Goal: Task Accomplishment & Management: Use online tool/utility

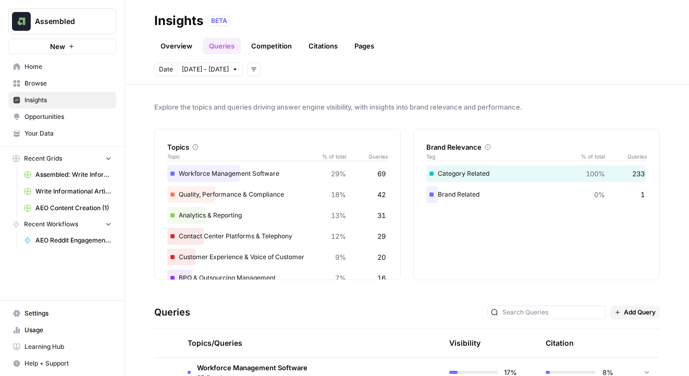
scroll to position [82, 0]
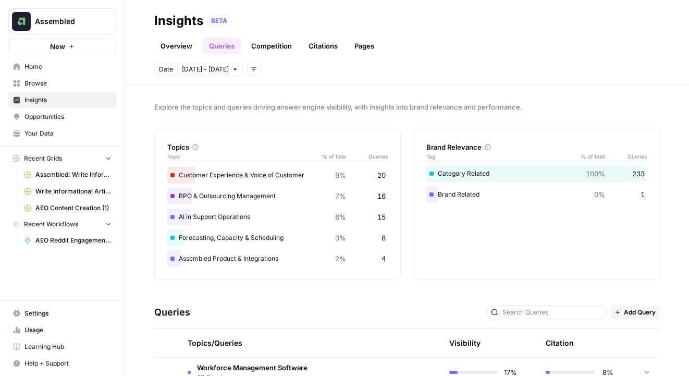
click at [282, 138] on div "Topics Topic % of total Queries" at bounding box center [277, 146] width 221 height 34
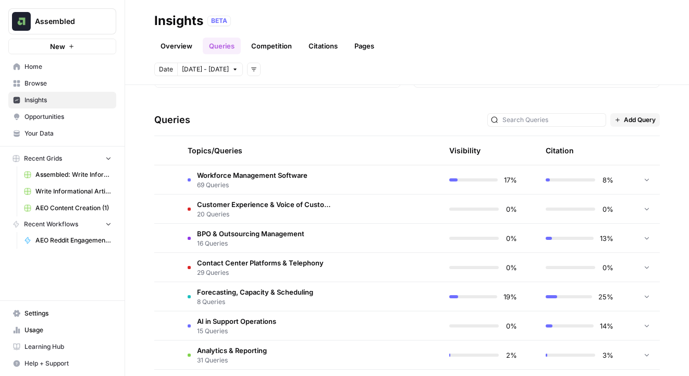
scroll to position [209, 0]
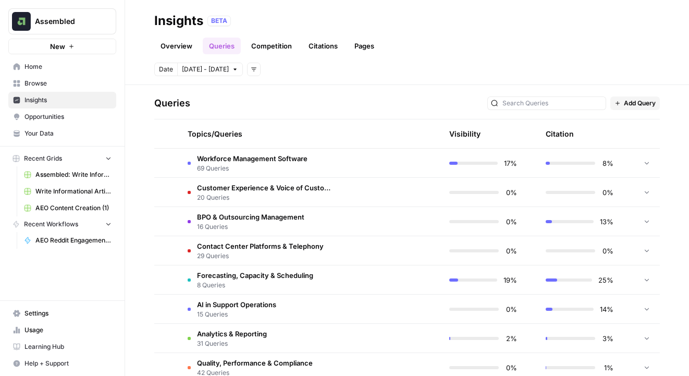
click at [261, 310] on span "15 Queries" at bounding box center [236, 314] width 79 height 9
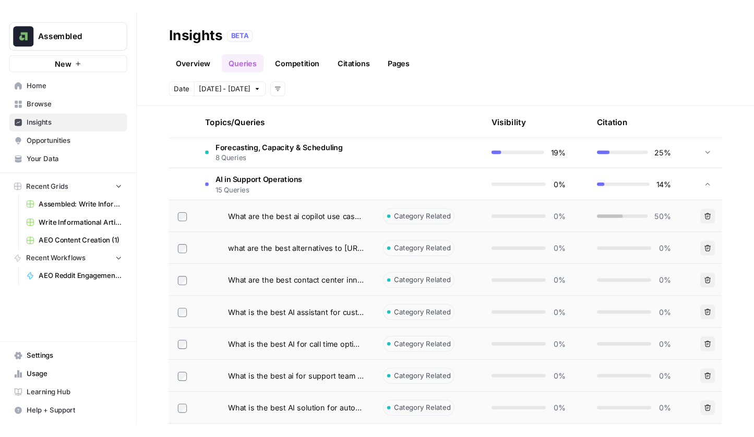
scroll to position [353, 0]
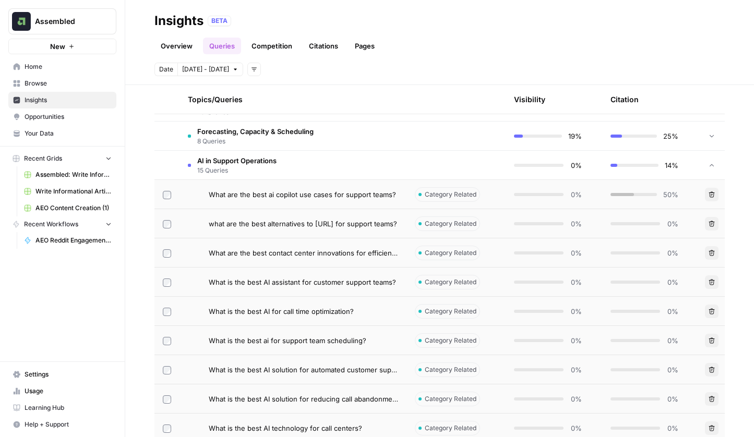
click at [454, 195] on span "Category Related" at bounding box center [451, 194] width 52 height 9
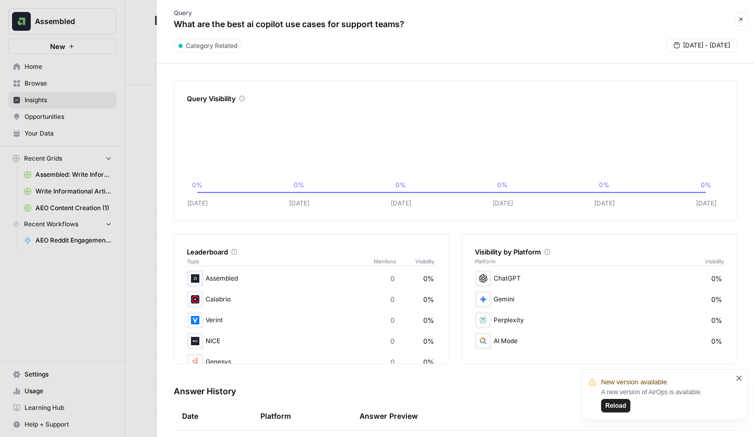
click at [613, 375] on span "Reload" at bounding box center [615, 405] width 21 height 9
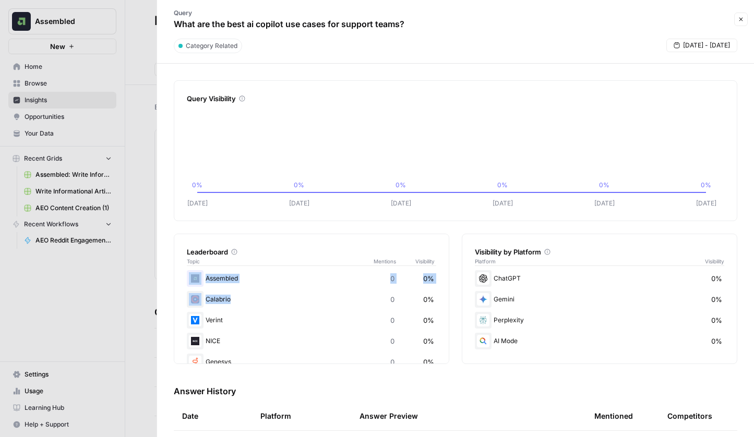
drag, startPoint x: 436, startPoint y: 264, endPoint x: 438, endPoint y: 302, distance: 38.1
click at [440, 304] on div "Leaderboard Topic Mentions Visibility Assembled 0 0% Calabrio 0 0% Verint 0 0% …" at bounding box center [311, 299] width 275 height 130
click at [449, 332] on div "Leaderboard Topic Mentions Visibility Assembled 0 0% Calabrio 0 0% Verint 0 0% …" at bounding box center [455, 299] width 563 height 130
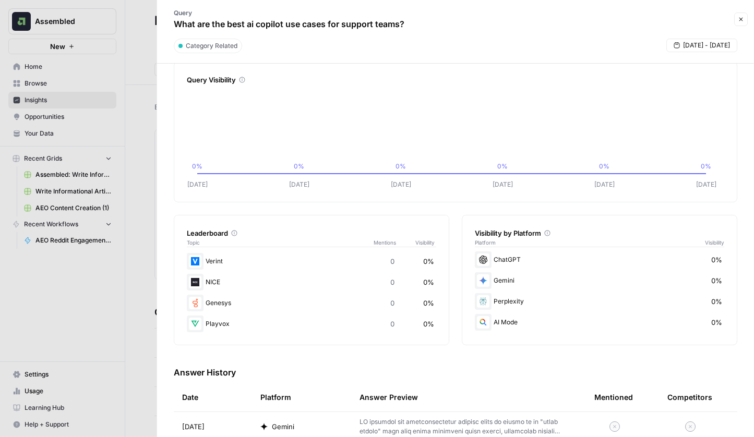
scroll to position [0, 0]
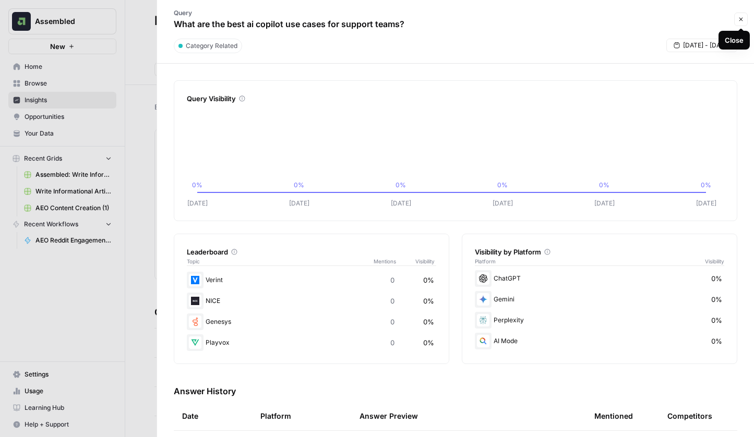
click at [741, 18] on icon "button" at bounding box center [740, 19] width 6 height 6
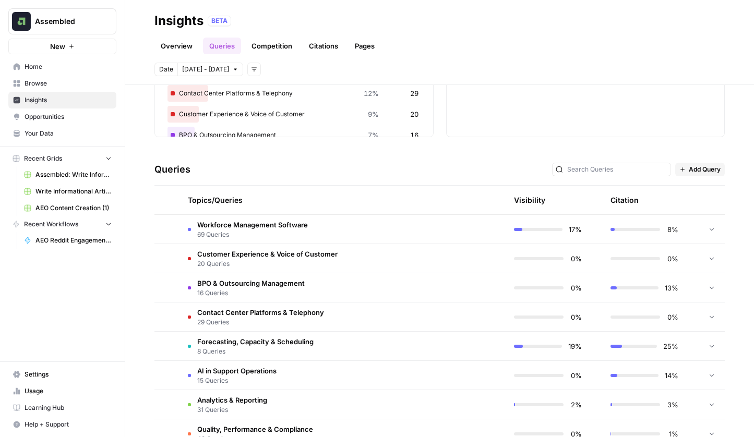
scroll to position [200, 0]
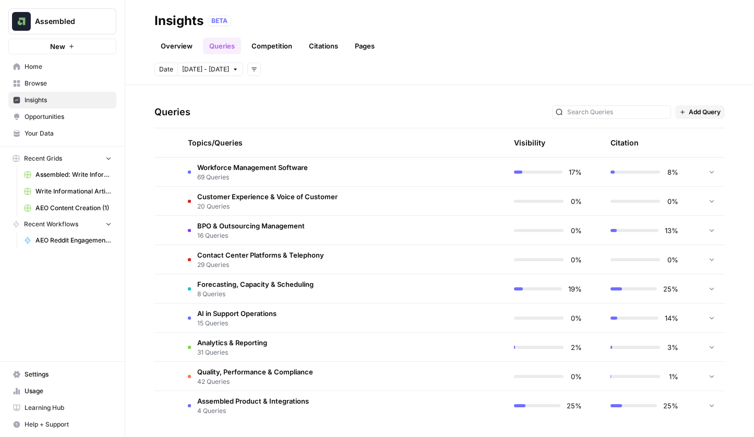
click at [237, 314] on span "AI in Support Operations" at bounding box center [236, 313] width 79 height 10
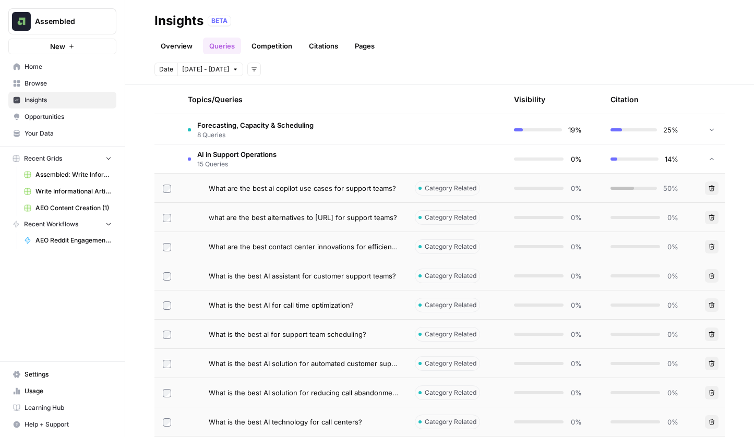
scroll to position [350, 0]
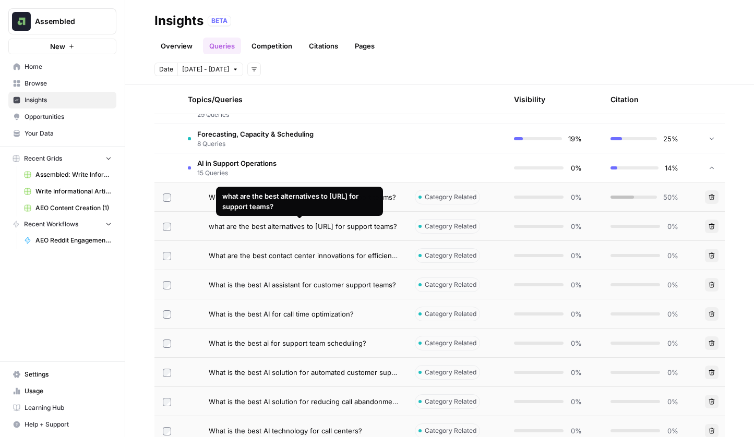
click at [293, 226] on span "what are the best alternatives to sierra.ai for support teams?" at bounding box center [303, 226] width 188 height 10
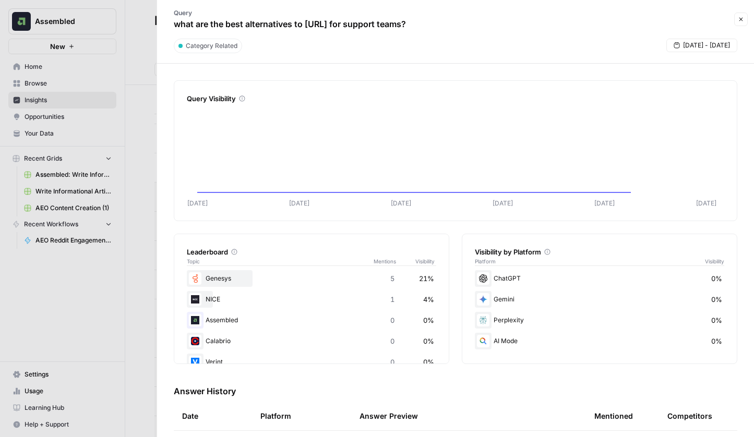
click at [320, 26] on p "what are the best alternatives to sierra.ai for support teams?" at bounding box center [290, 24] width 232 height 13
copy div "what are the best alternatives to sierra.ai for support teams? Close"
click at [737, 20] on button "Close" at bounding box center [741, 20] width 14 height 14
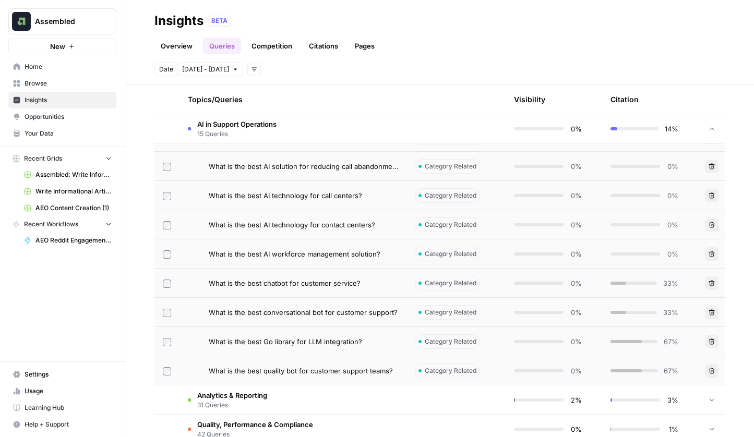
scroll to position [638, 0]
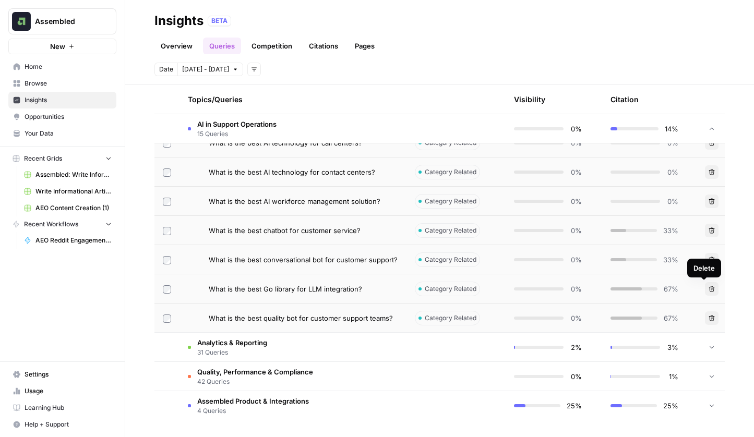
click at [708, 292] on icon "button" at bounding box center [711, 289] width 6 height 6
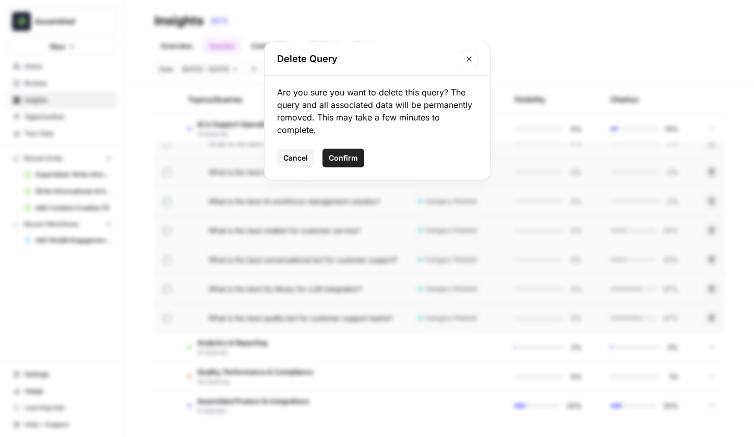
click at [348, 157] on span "Confirm" at bounding box center [343, 158] width 29 height 10
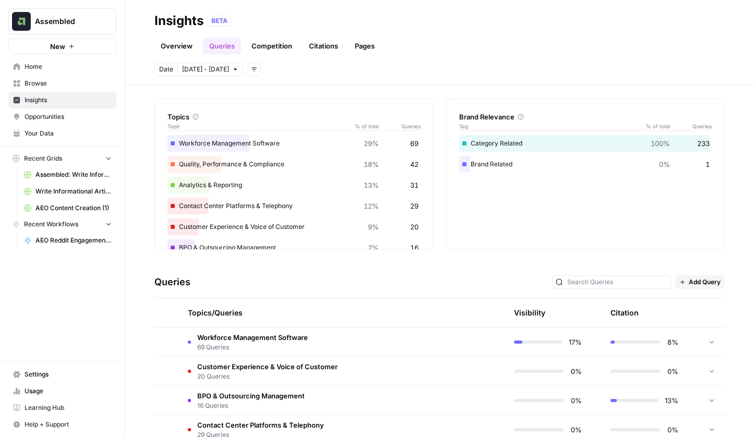
scroll to position [0, 0]
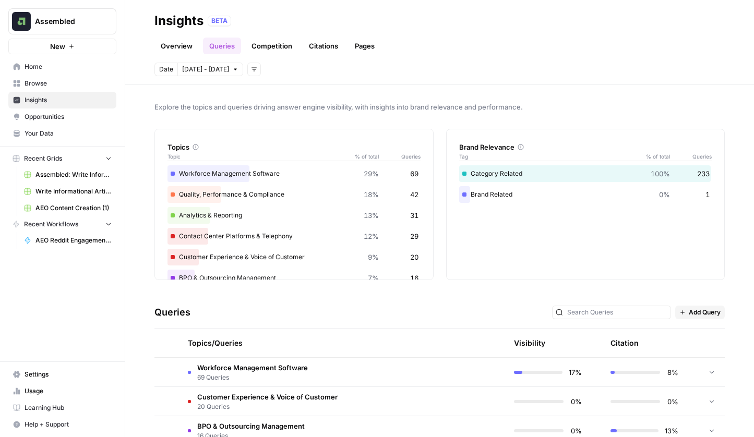
click at [688, 312] on span "Add Query" at bounding box center [704, 312] width 32 height 9
click at [686, 337] on div "Add Query" at bounding box center [702, 335] width 54 height 10
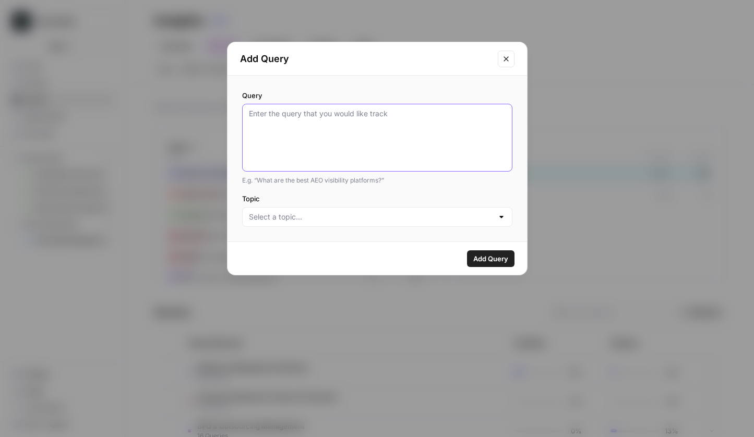
click at [307, 140] on textarea "Query" at bounding box center [377, 137] width 257 height 58
paste textarea "what are the best alternatives to sierra.ai for support teams?"
click at [294, 121] on textarea "what are the best alternatives to sierra.ai for support teams?" at bounding box center [377, 137] width 257 height 58
click at [287, 113] on textarea "what are the best alternatives to sierra.ai for support teams?" at bounding box center [377, 137] width 257 height 58
click at [286, 113] on textarea "what are the best alternatives to sierra.ai for support teams?" at bounding box center [377, 137] width 257 height 58
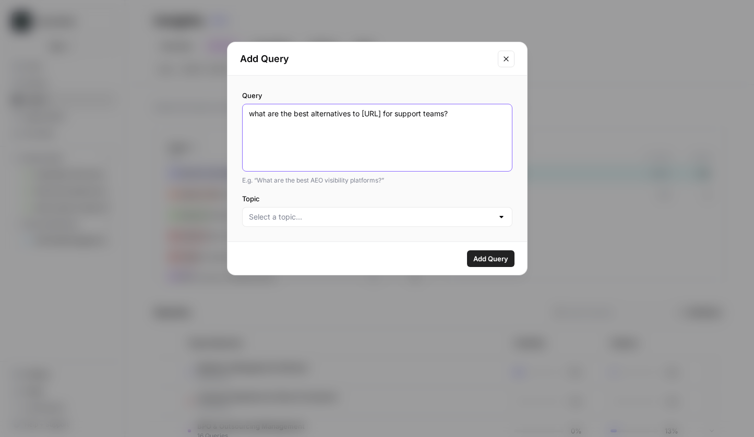
click at [281, 115] on textarea "what are the best alternatives to sierra.ai for support teams?" at bounding box center [377, 137] width 257 height 58
drag, startPoint x: 278, startPoint y: 114, endPoint x: 309, endPoint y: 114, distance: 30.8
click at [309, 114] on textarea "what are the best alternatives to sierra.ai for support teams?" at bounding box center [377, 137] width 257 height 58
drag, startPoint x: 351, startPoint y: 115, endPoint x: 495, endPoint y: 117, distance: 143.9
click at [495, 117] on textarea "what are alternatives to sierra.ai for support teams?" at bounding box center [377, 137] width 257 height 58
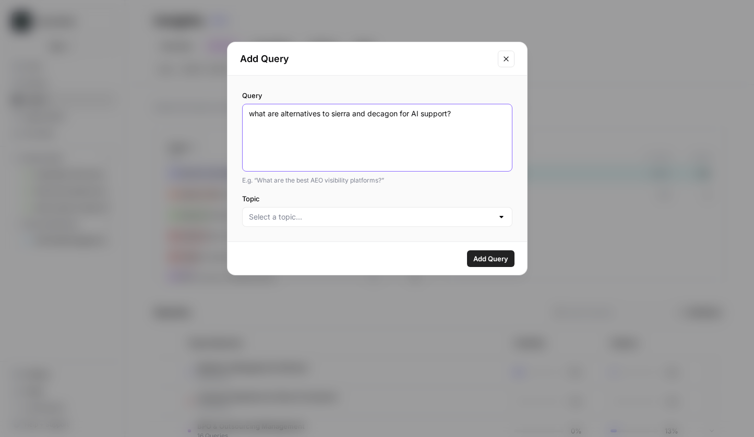
type textarea "what are alternatives to sierra and decagon for AI support?"
click at [371, 222] on input "Topic" at bounding box center [371, 217] width 244 height 10
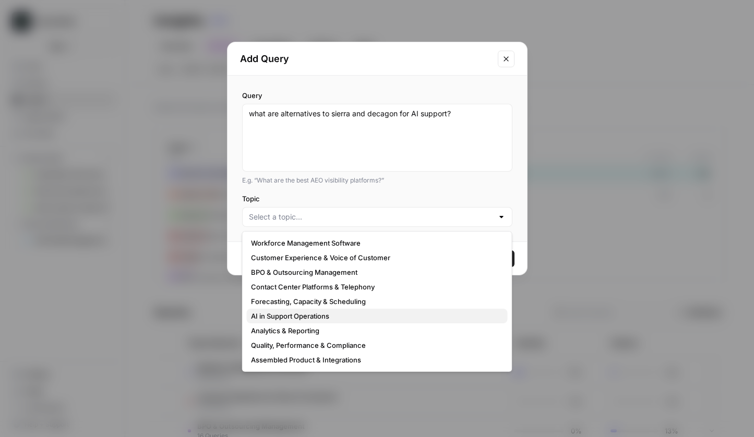
click at [359, 319] on span "AI in Support Operations" at bounding box center [375, 316] width 248 height 10
type input "AI in Support Operations"
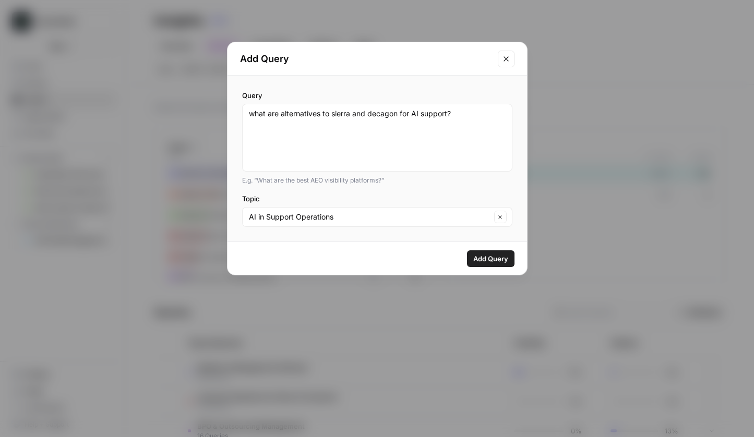
click at [496, 257] on span "Add Query" at bounding box center [490, 258] width 35 height 10
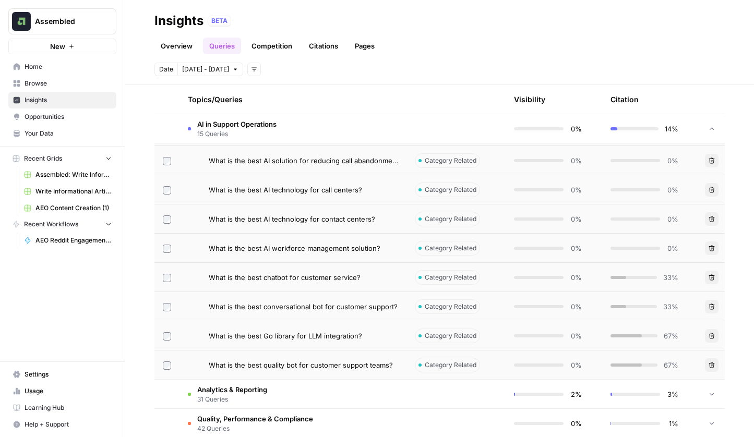
scroll to position [600, 0]
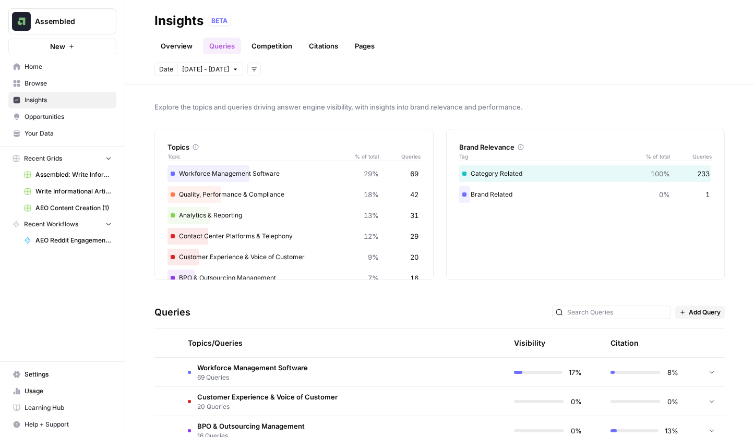
click at [268, 48] on link "Competition" at bounding box center [271, 46] width 53 height 17
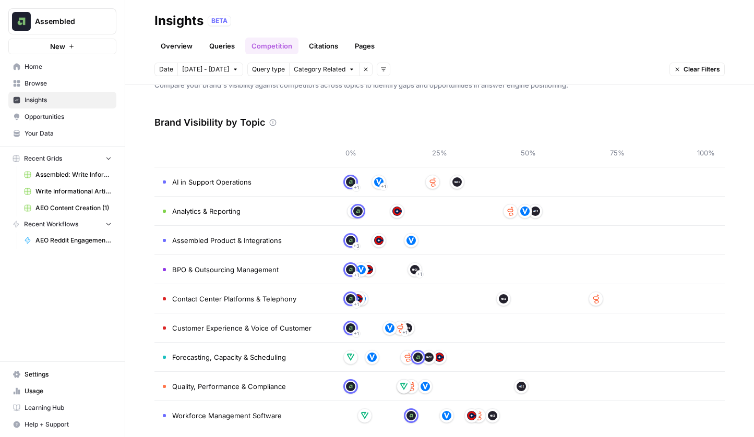
scroll to position [32, 0]
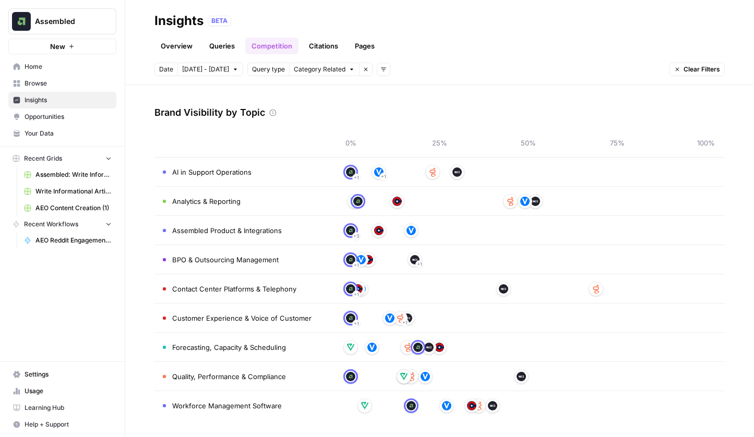
click at [39, 65] on span "Home" at bounding box center [68, 66] width 87 height 9
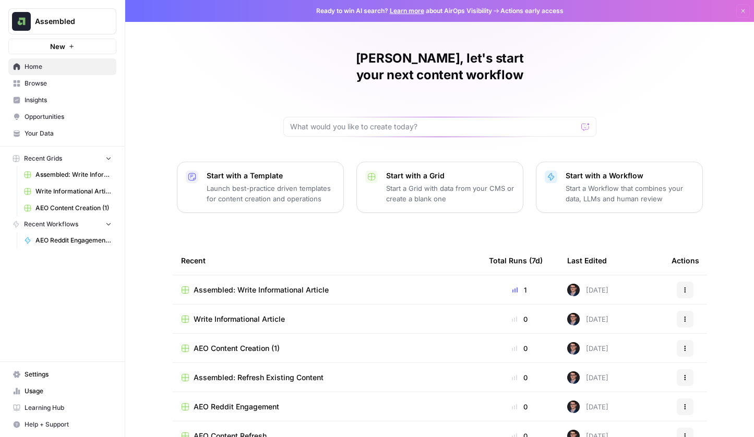
click at [37, 116] on span "Opportunities" at bounding box center [68, 116] width 87 height 9
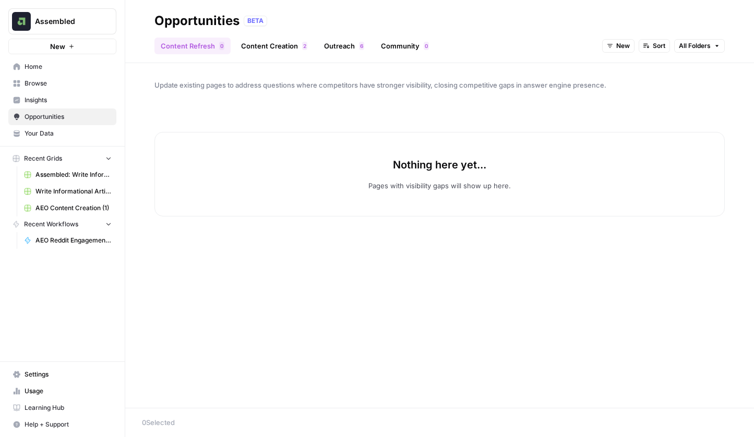
click at [37, 133] on span "Your Data" at bounding box center [68, 133] width 87 height 9
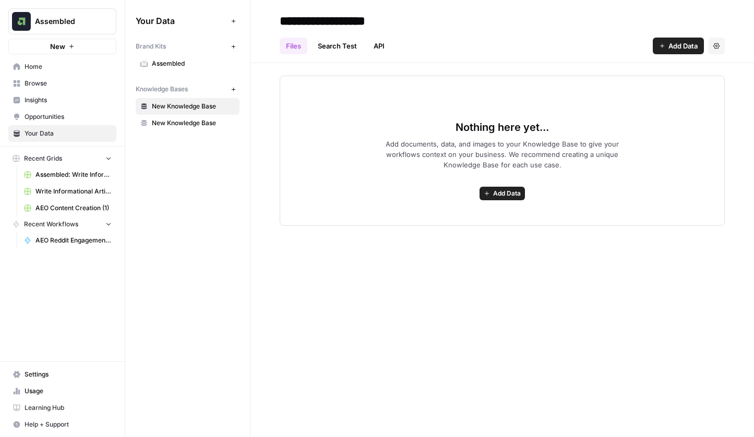
click at [203, 68] on span "Assembled" at bounding box center [193, 63] width 83 height 9
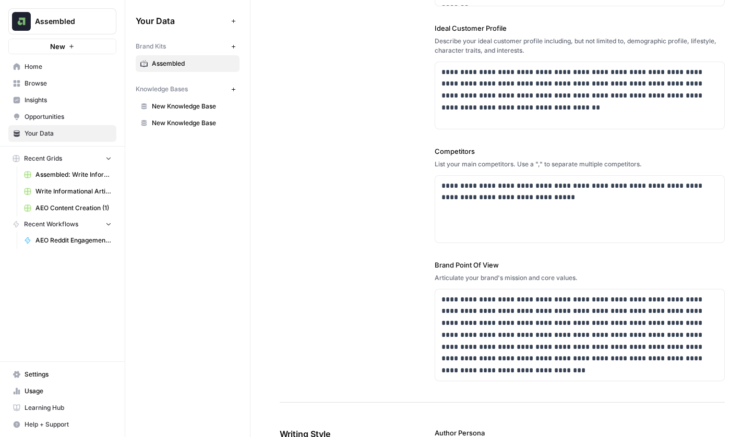
scroll to position [282, 0]
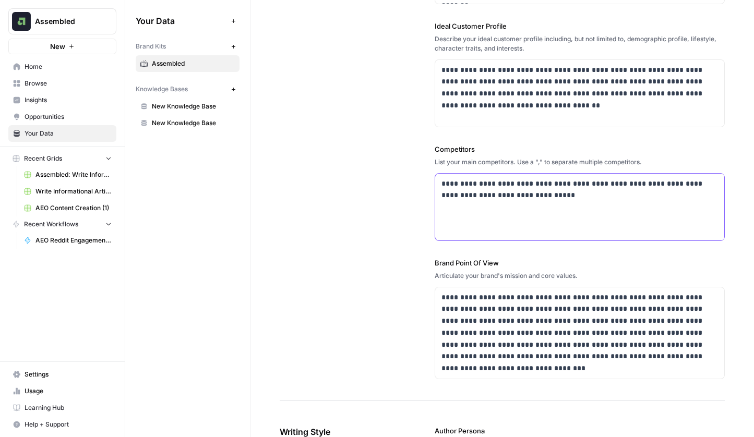
click at [563, 204] on div "**********" at bounding box center [579, 207] width 289 height 67
drag, startPoint x: 653, startPoint y: 185, endPoint x: 621, endPoint y: 184, distance: 32.9
click at [621, 184] on p "**********" at bounding box center [576, 190] width 271 height 24
click at [572, 200] on p "**********" at bounding box center [576, 190] width 271 height 24
click at [654, 267] on label "Brand Point Of View" at bounding box center [579, 263] width 290 height 10
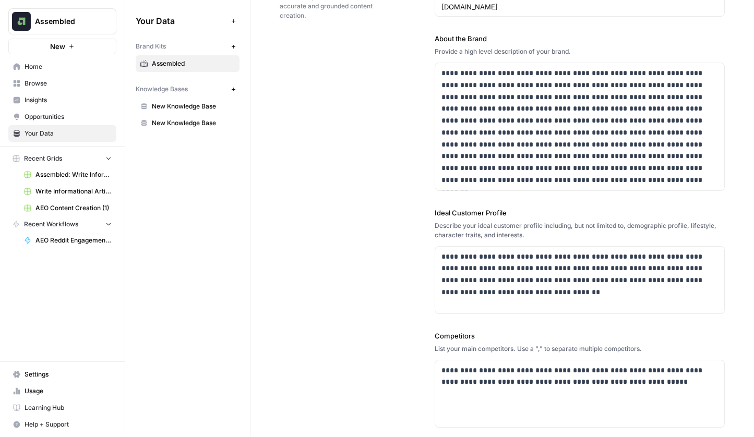
scroll to position [0, 0]
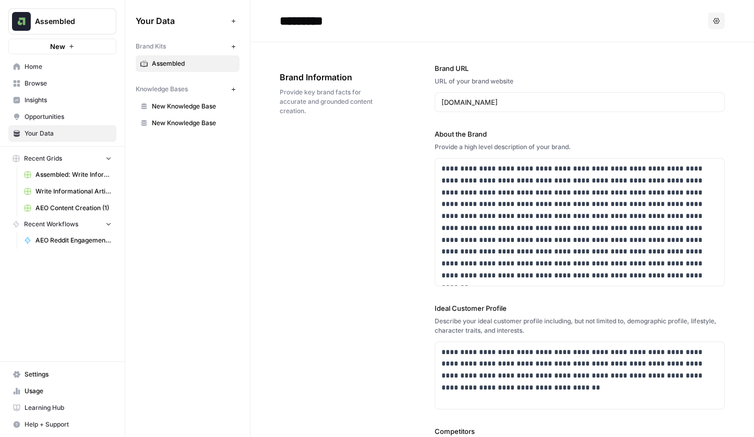
click at [713, 20] on button "Options" at bounding box center [716, 21] width 17 height 17
click at [586, 25] on div "*********" at bounding box center [492, 21] width 424 height 17
click at [35, 70] on span "Home" at bounding box center [68, 66] width 87 height 9
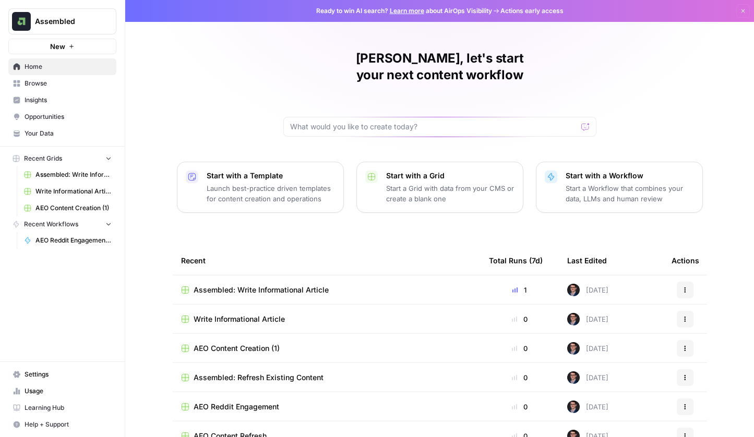
click at [50, 104] on span "Insights" at bounding box center [68, 99] width 87 height 9
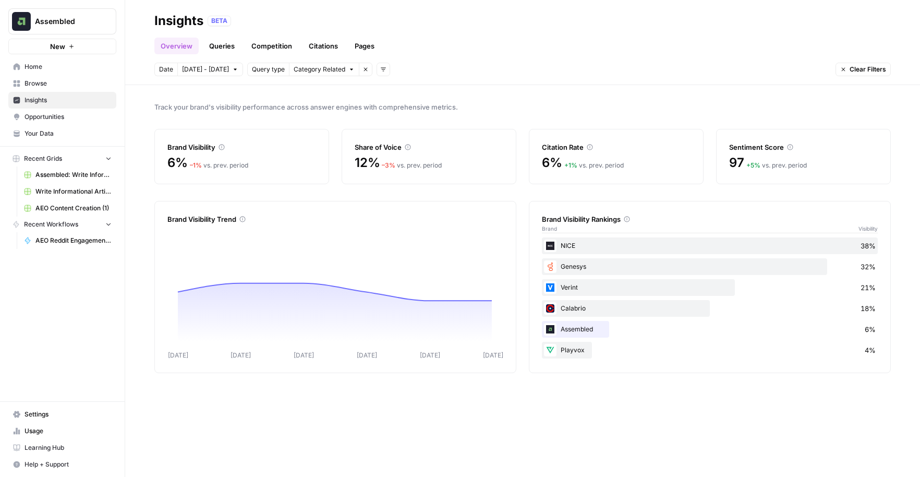
click at [31, 96] on span "Insights" at bounding box center [68, 99] width 87 height 9
click at [280, 44] on link "Competition" at bounding box center [271, 46] width 53 height 17
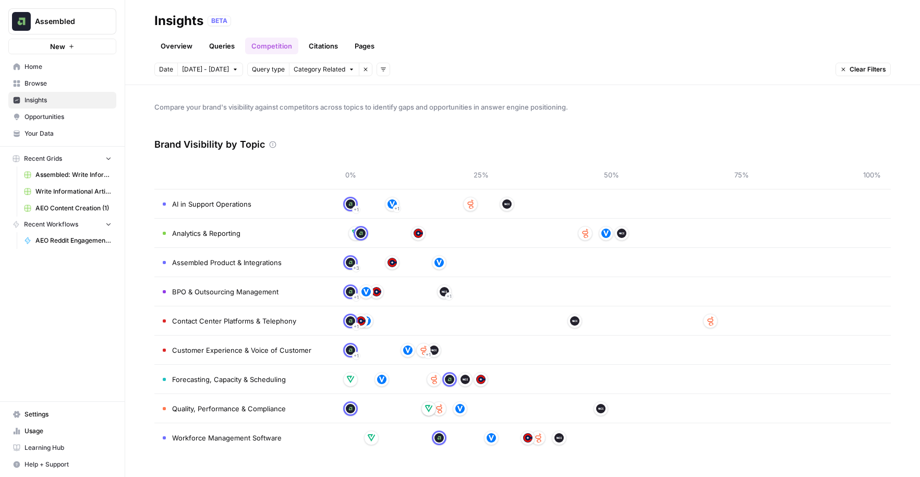
click at [179, 45] on link "Overview" at bounding box center [176, 46] width 44 height 17
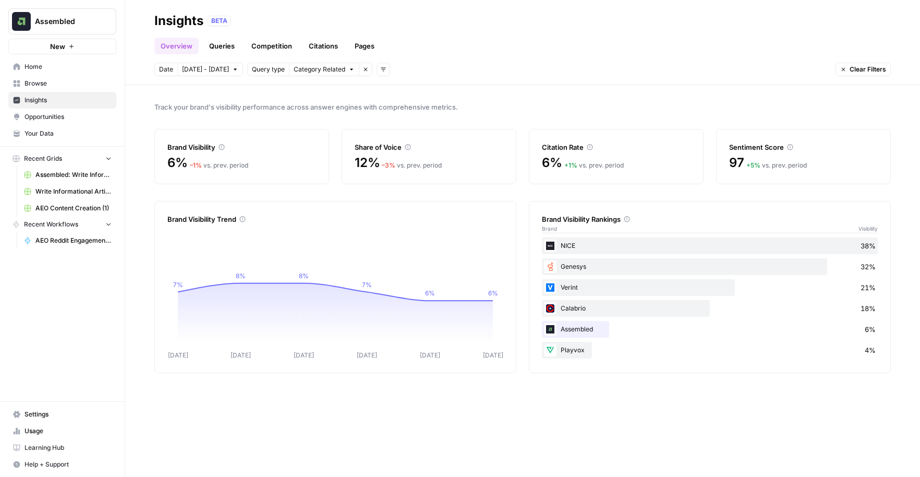
click at [229, 51] on link "Queries" at bounding box center [222, 46] width 38 height 17
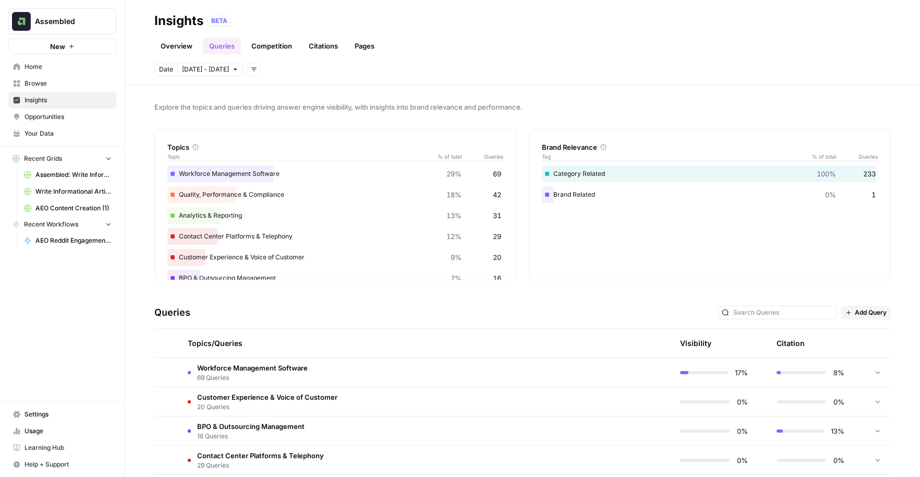
click at [177, 47] on link "Overview" at bounding box center [176, 46] width 44 height 17
